Goal: Information Seeking & Learning: Learn about a topic

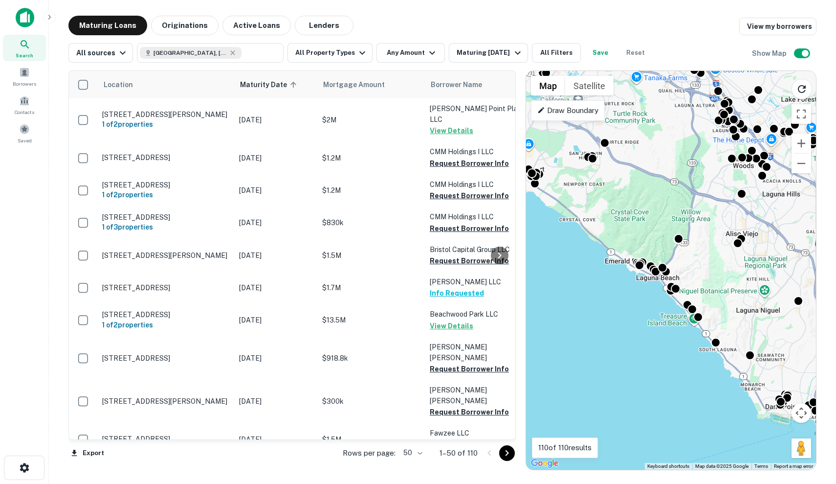
scroll to position [0, 3]
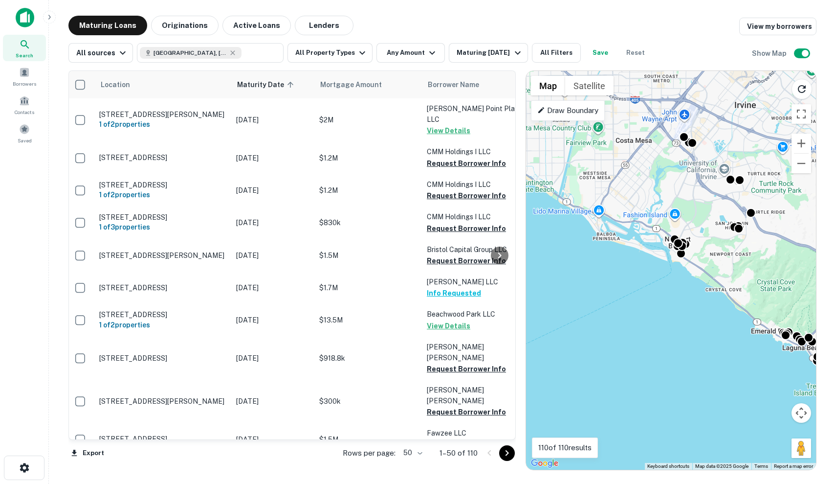
drag, startPoint x: 583, startPoint y: 189, endPoint x: 730, endPoint y: 260, distance: 163.2
click at [730, 260] on div "To activate drag with keyboard, press Alt + Enter. Once in keyboard drag state,…" at bounding box center [671, 270] width 290 height 399
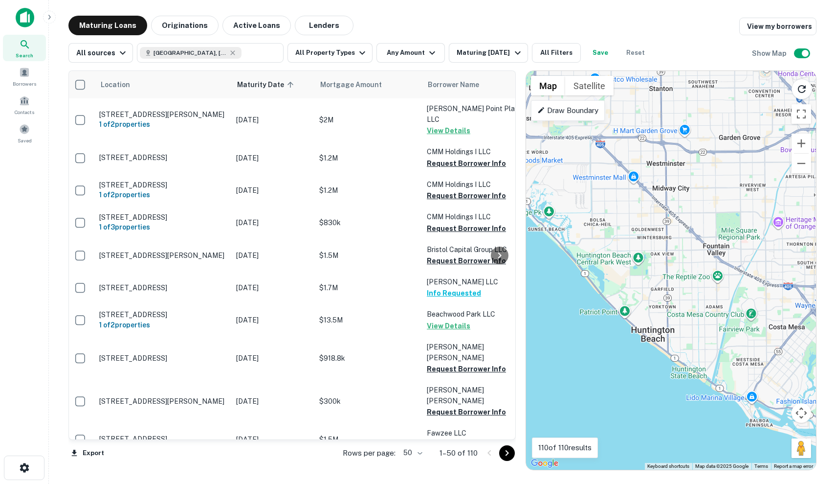
drag, startPoint x: 605, startPoint y: 193, endPoint x: 763, endPoint y: 380, distance: 244.6
click at [763, 380] on div "To activate drag with keyboard, press Alt + Enter. Once in keyboard drag state,…" at bounding box center [671, 270] width 290 height 399
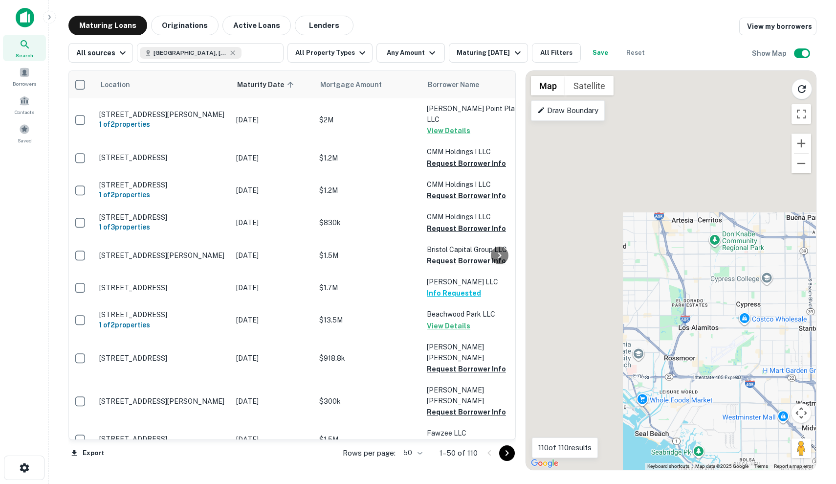
drag, startPoint x: 650, startPoint y: 233, endPoint x: 804, endPoint y: 483, distance: 293.1
click at [804, 483] on main "Maturing Loans Originations Active Loans Lenders View my borrowers All sources …" at bounding box center [442, 242] width 787 height 484
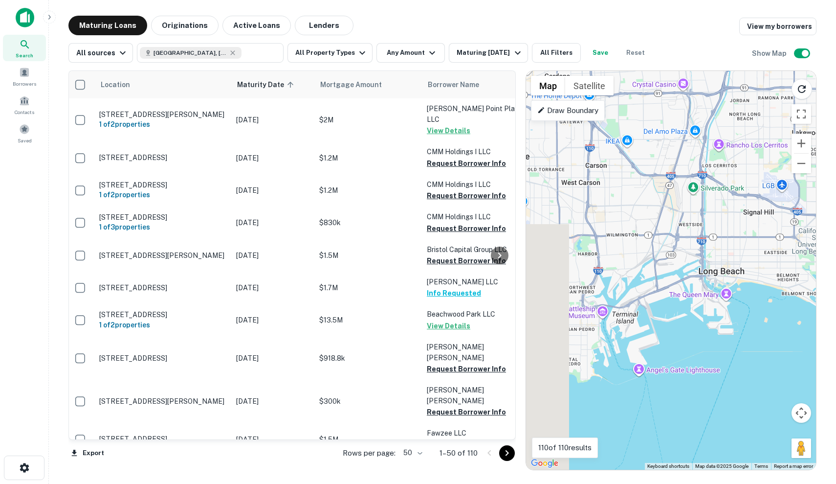
drag, startPoint x: 644, startPoint y: 430, endPoint x: 836, endPoint y: 307, distance: 228.6
click at [836, 307] on main "Maturing Loans Originations Active Loans Lenders View my borrowers All sources …" at bounding box center [442, 242] width 787 height 484
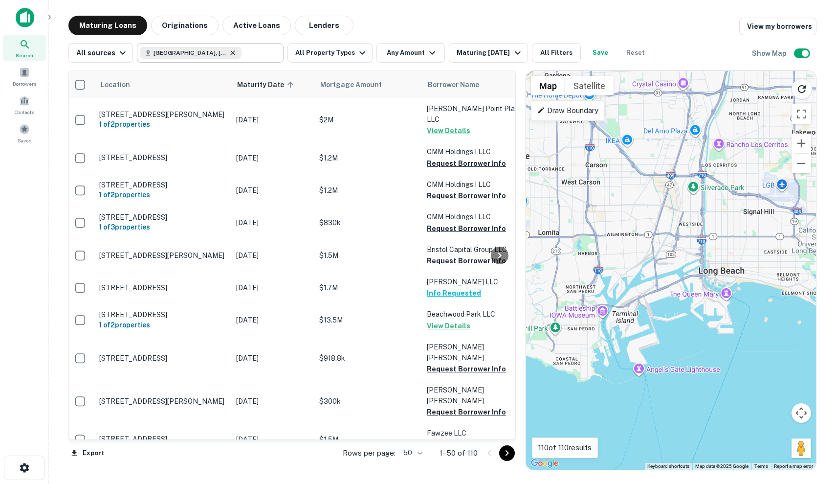
click at [229, 52] on icon at bounding box center [233, 53] width 8 height 8
type input "**********"
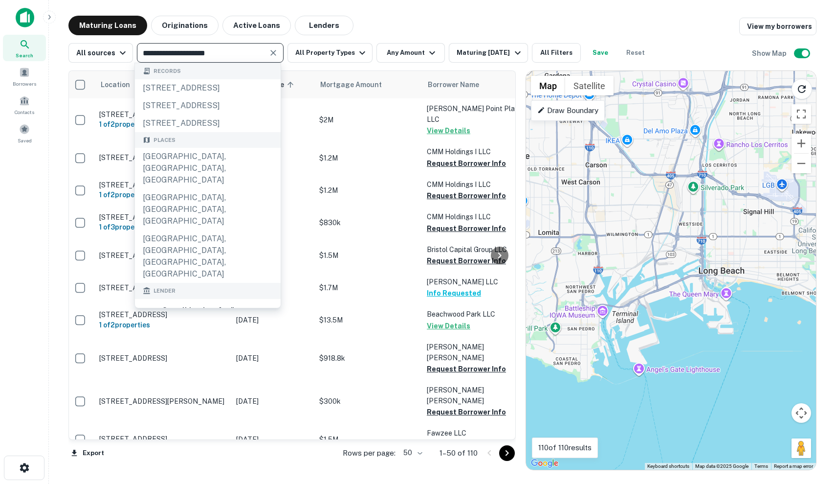
click at [272, 53] on icon "Clear" at bounding box center [273, 53] width 10 height 10
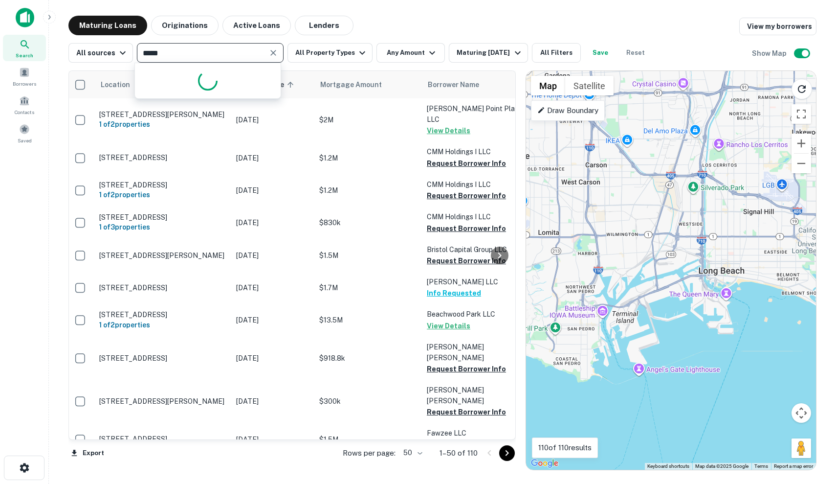
type input "******"
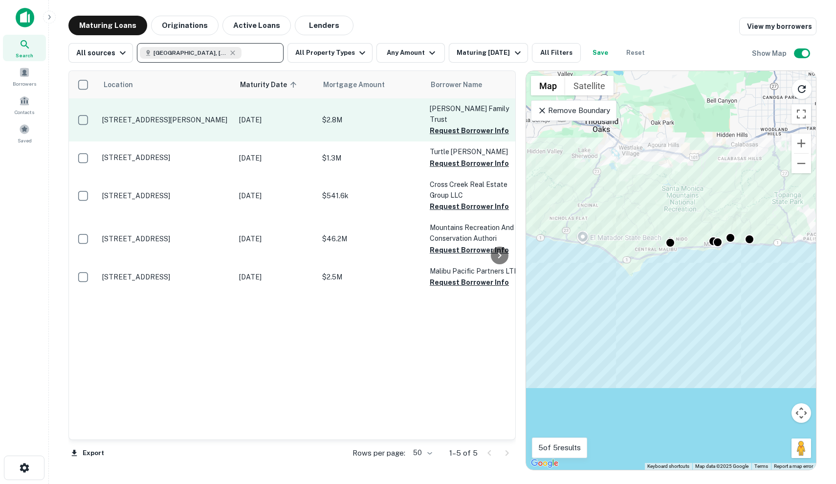
click at [246, 114] on p "[DATE]" at bounding box center [275, 119] width 73 height 11
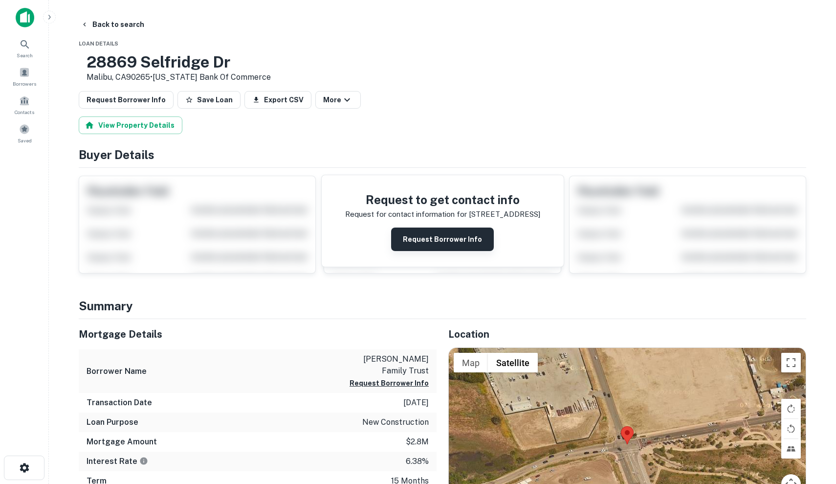
scroll to position [-1, 0]
click at [450, 243] on button "Request Borrower Info" at bounding box center [442, 238] width 103 height 23
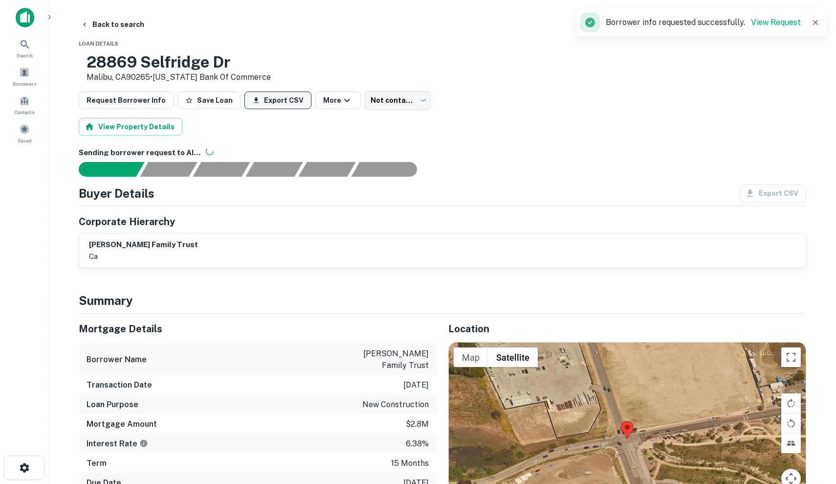
scroll to position [0, 0]
click at [209, 96] on button "Save Loan" at bounding box center [209, 100] width 63 height 18
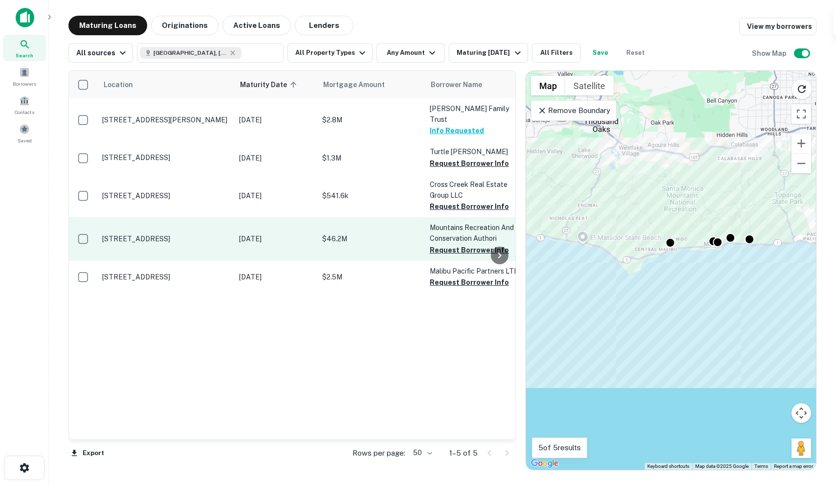
scroll to position [0, 0]
click at [221, 234] on p "[STREET_ADDRESS]" at bounding box center [165, 238] width 127 height 9
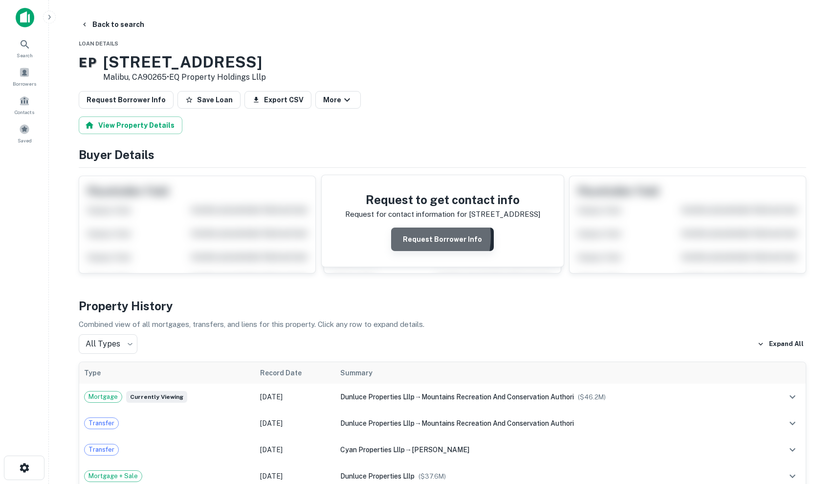
click at [411, 237] on button "Request Borrower Info" at bounding box center [442, 238] width 103 height 23
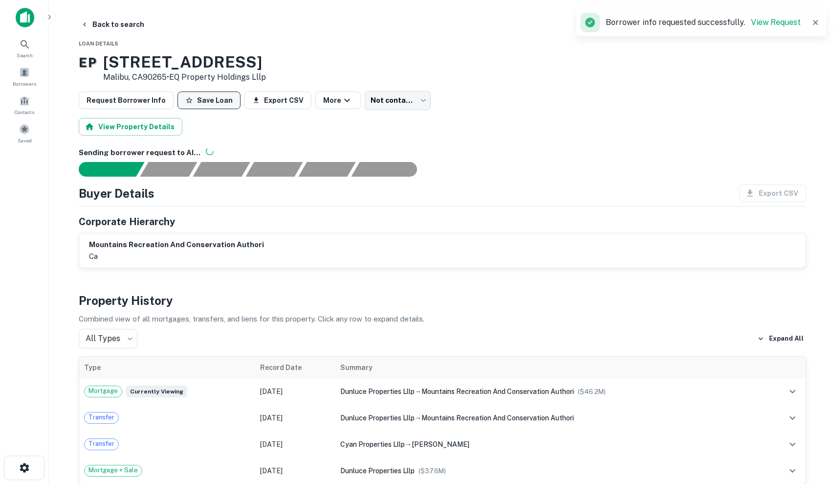
click at [216, 105] on button "Save Loan" at bounding box center [209, 100] width 63 height 18
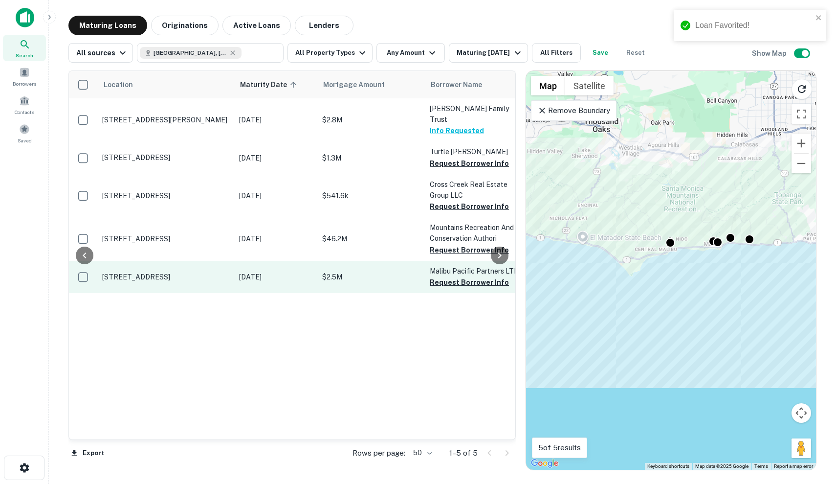
scroll to position [0, 121]
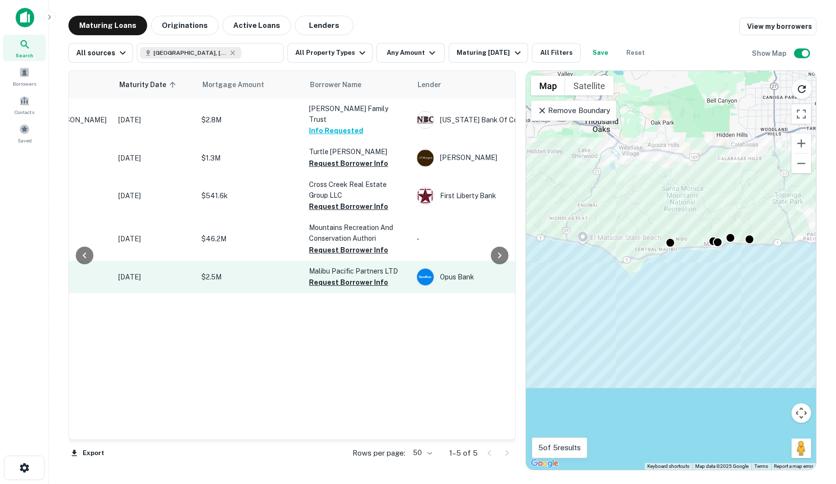
click at [273, 271] on p "$2.5M" at bounding box center [250, 276] width 98 height 11
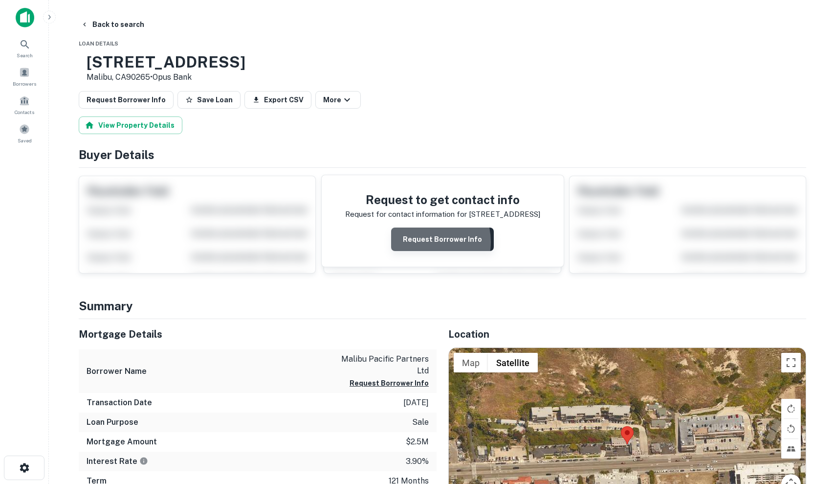
click at [424, 242] on button "Request Borrower Info" at bounding box center [442, 238] width 103 height 23
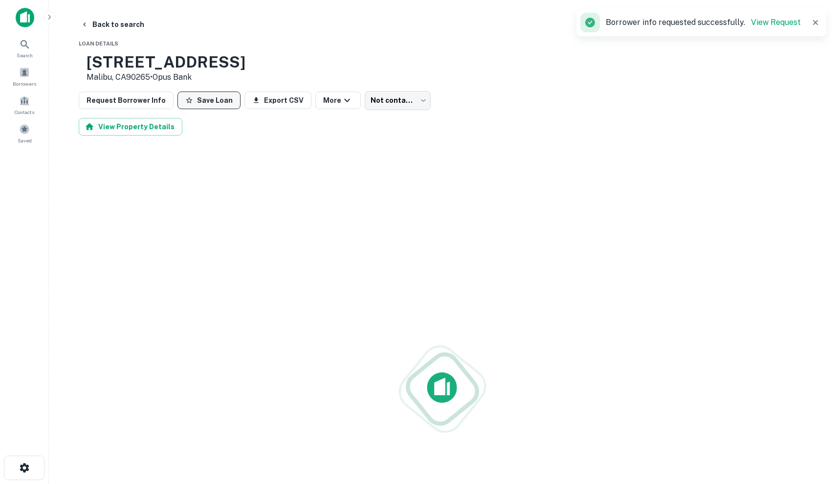
click at [209, 104] on button "Save Loan" at bounding box center [209, 100] width 63 height 18
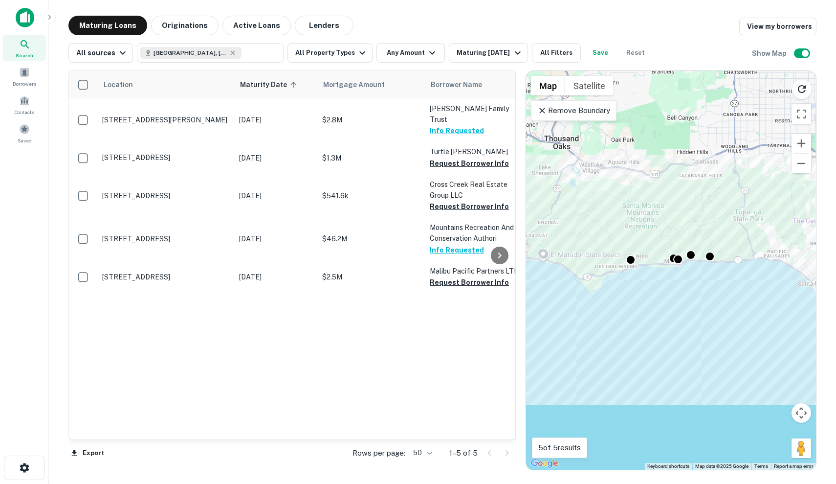
drag, startPoint x: 575, startPoint y: 158, endPoint x: 535, endPoint y: 177, distance: 44.0
click at [535, 177] on div "To activate drag with keyboard, press Alt + Enter. Once in keyboard drag state,…" at bounding box center [671, 270] width 290 height 399
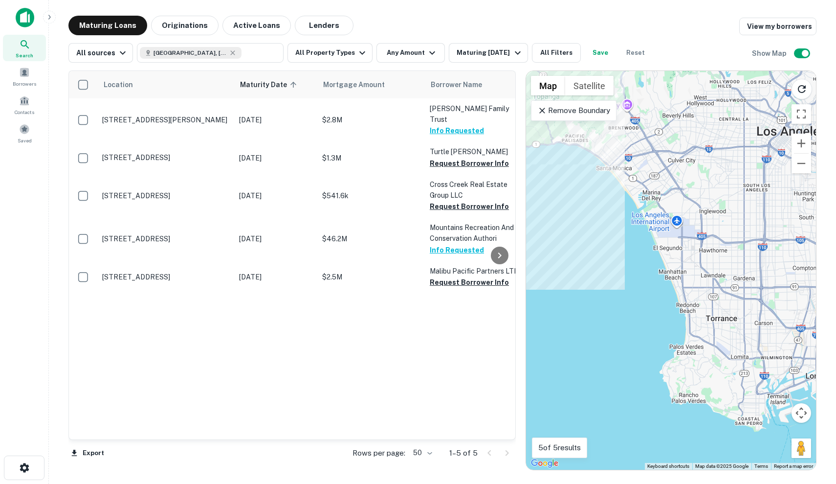
drag, startPoint x: 715, startPoint y: 232, endPoint x: 509, endPoint y: 116, distance: 236.7
click at [509, 116] on div "Location Maturity Date sorted ascending Mortgage Amount Borrower Name Lender Pu…" at bounding box center [442, 266] width 748 height 407
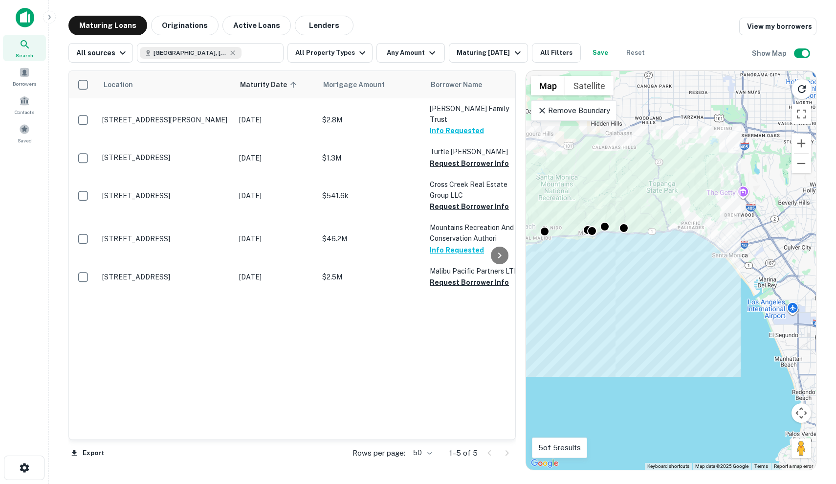
drag, startPoint x: 620, startPoint y: 174, endPoint x: 736, endPoint y: 263, distance: 146.8
click at [736, 263] on div "To activate drag with keyboard, press Alt + Enter. Once in keyboard drag state,…" at bounding box center [671, 270] width 290 height 399
click at [581, 115] on p "Remove Boundary" at bounding box center [573, 111] width 73 height 12
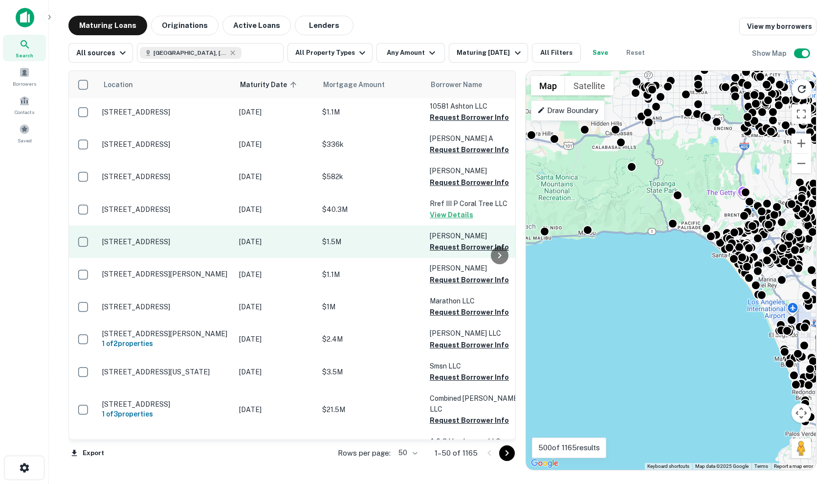
scroll to position [740, 0]
click at [364, 236] on p "$1.5M" at bounding box center [371, 241] width 98 height 11
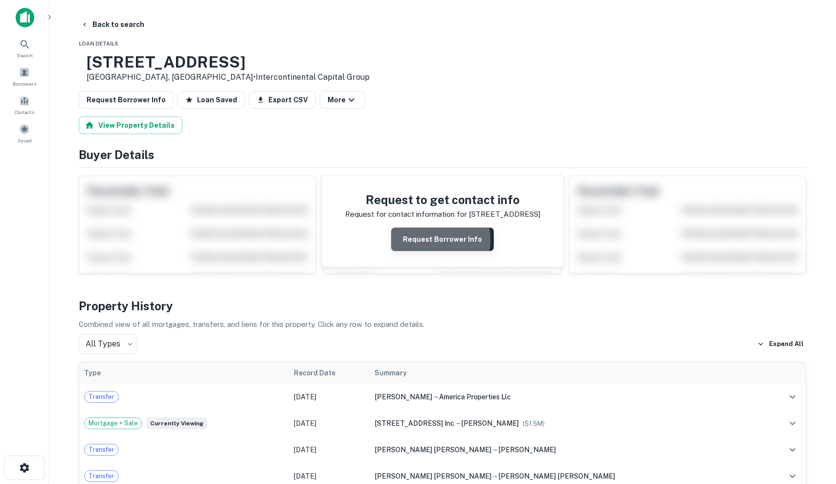
click at [415, 240] on button "Request Borrower Info" at bounding box center [442, 238] width 103 height 23
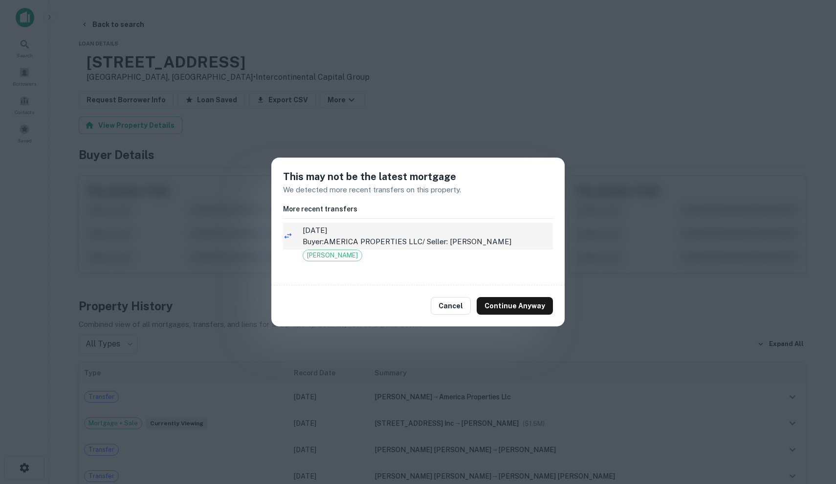
click at [452, 246] on p "Buyer: AMERICA PROPERTIES LLC / Seller: [PERSON_NAME]" at bounding box center [428, 242] width 250 height 12
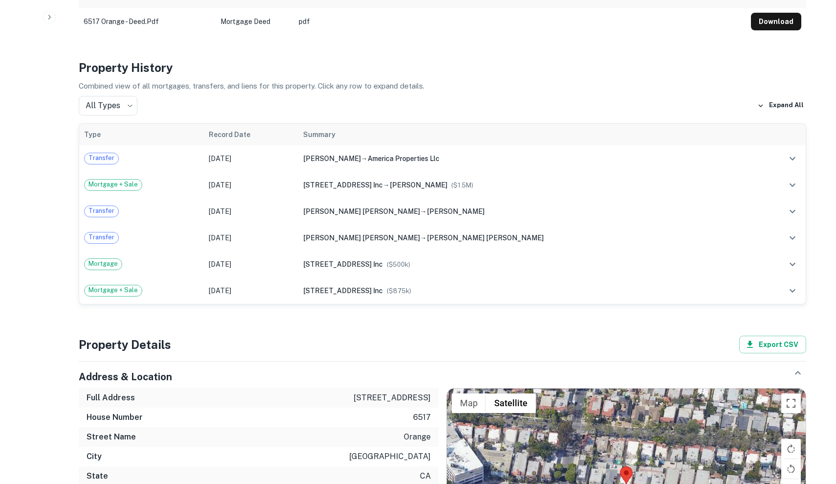
scroll to position [532, 0]
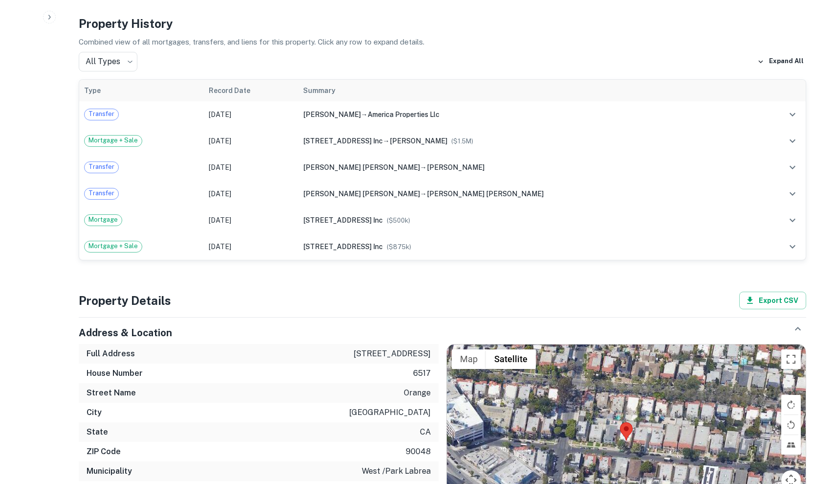
click at [623, 434] on img at bounding box center [626, 431] width 13 height 18
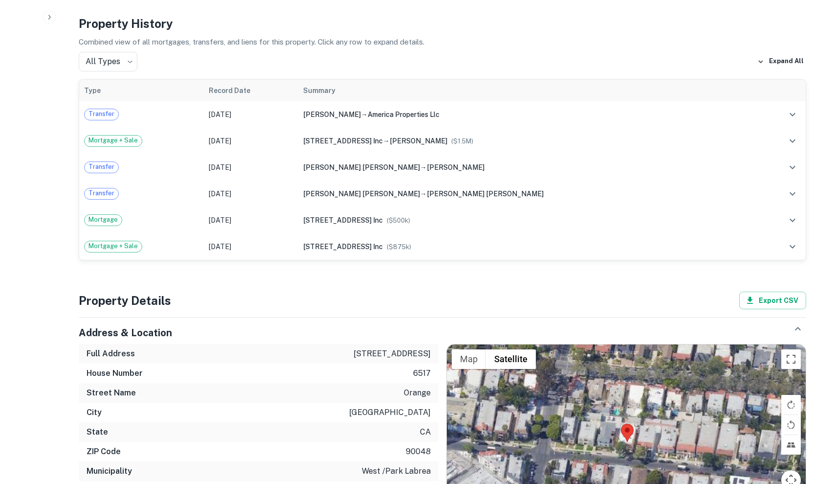
click at [623, 434] on img at bounding box center [627, 433] width 13 height 18
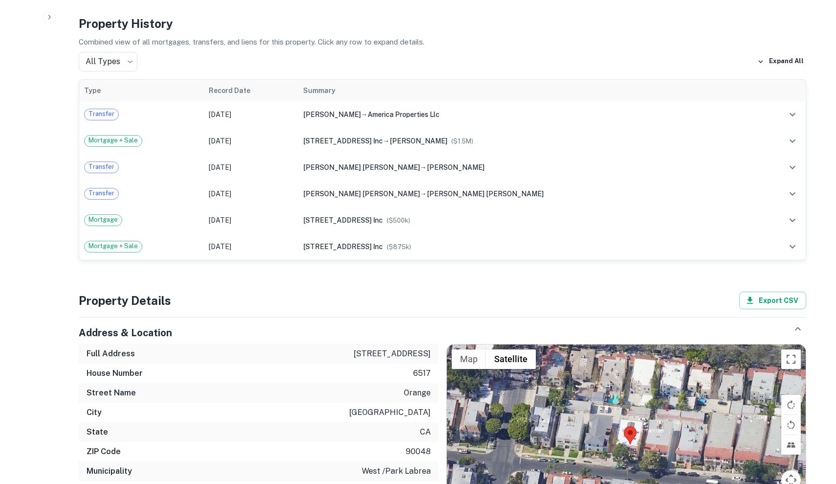
click at [623, 434] on div at bounding box center [626, 440] width 359 height 193
click at [604, 432] on div at bounding box center [626, 440] width 359 height 193
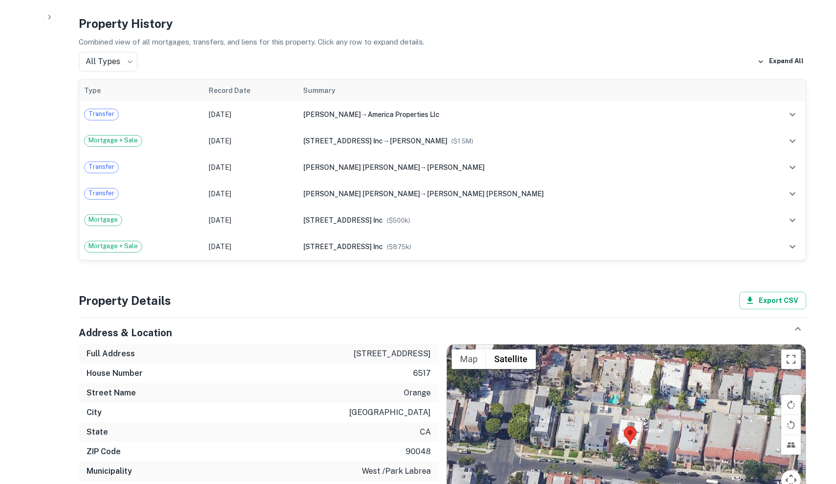
click at [604, 432] on div at bounding box center [626, 440] width 359 height 193
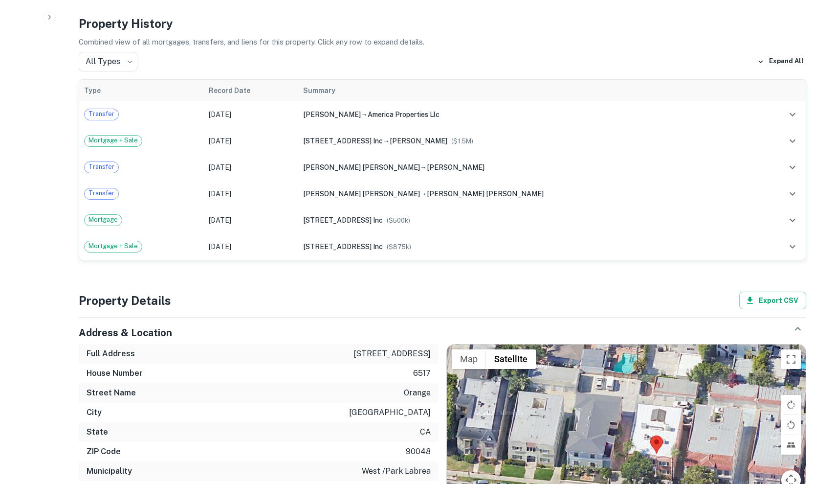
click at [611, 421] on div at bounding box center [626, 440] width 359 height 193
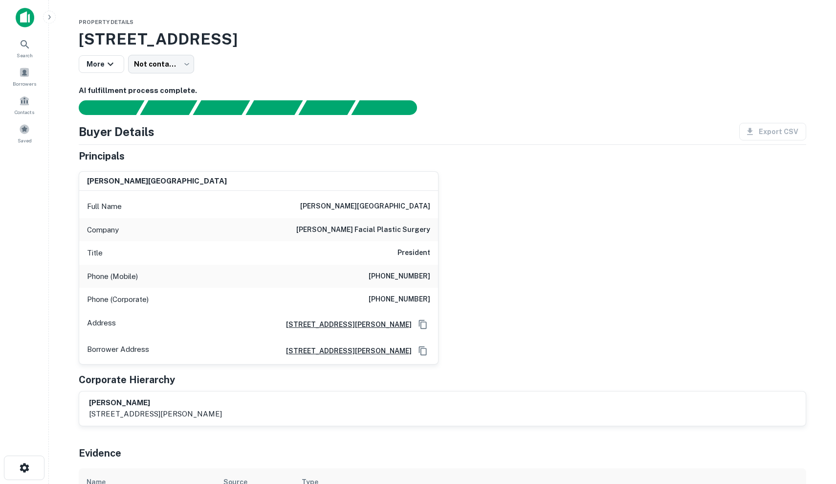
scroll to position [0, 0]
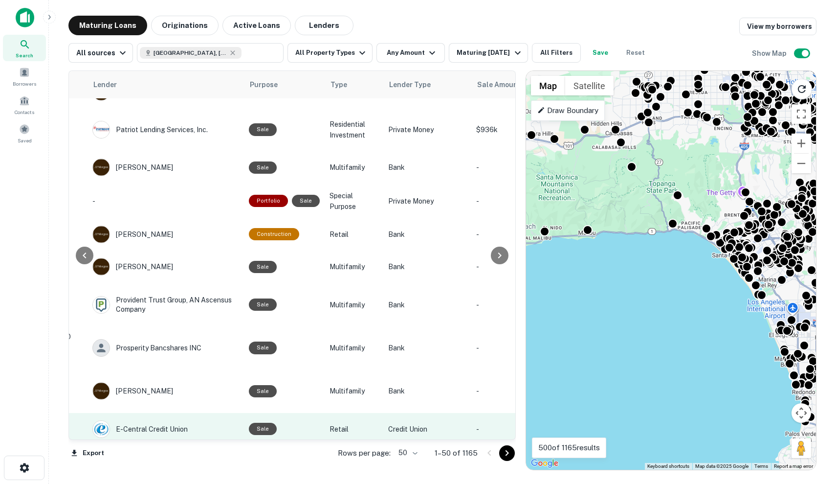
scroll to position [1324, 845]
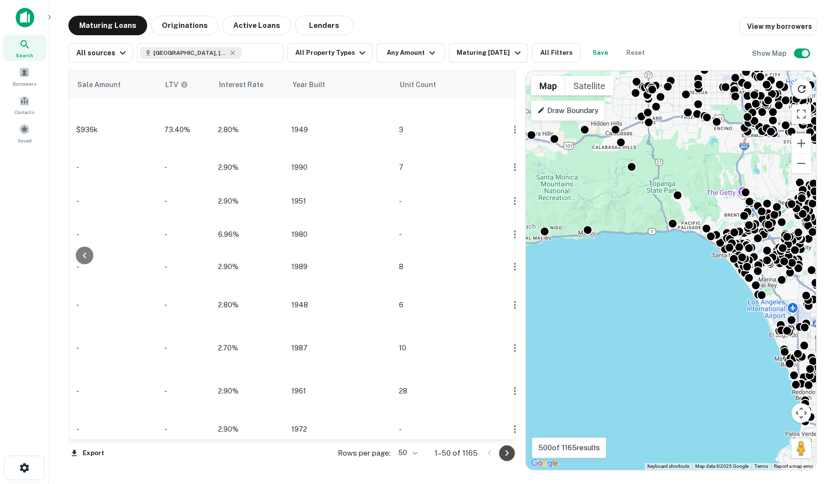
click at [512, 453] on icon "Go to next page" at bounding box center [507, 453] width 12 height 12
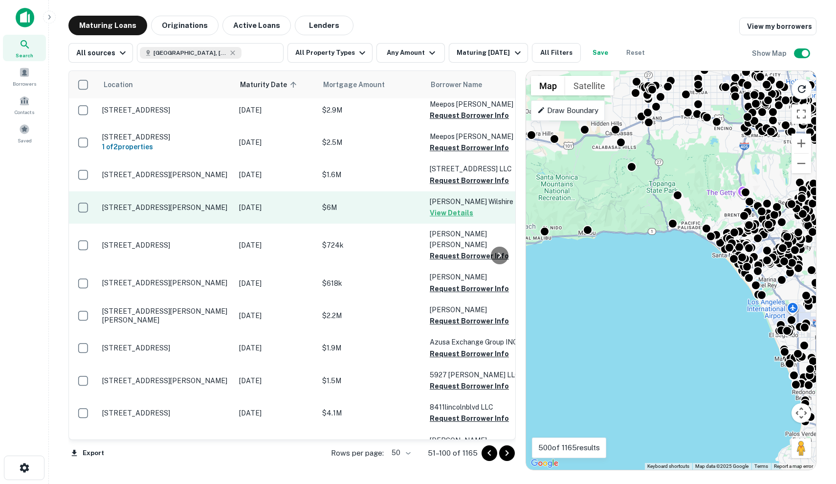
scroll to position [134, 0]
click at [286, 213] on p "[DATE]" at bounding box center [275, 207] width 73 height 11
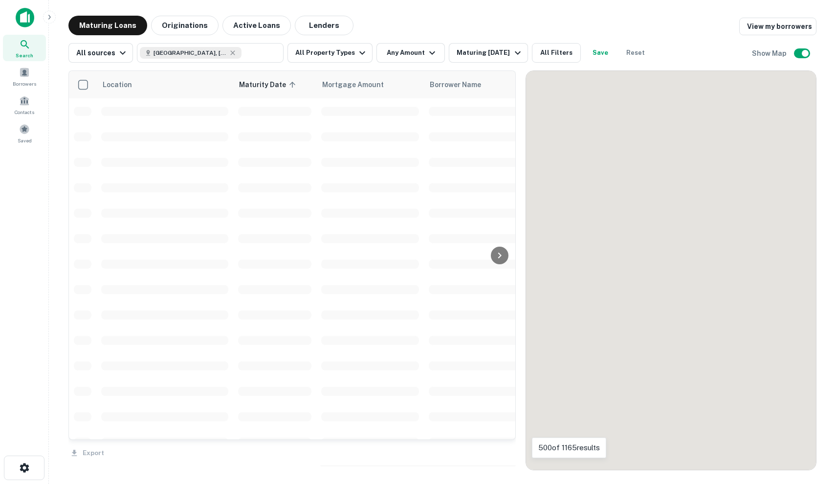
scroll to position [134, 0]
